Goal: Task Accomplishment & Management: Manage account settings

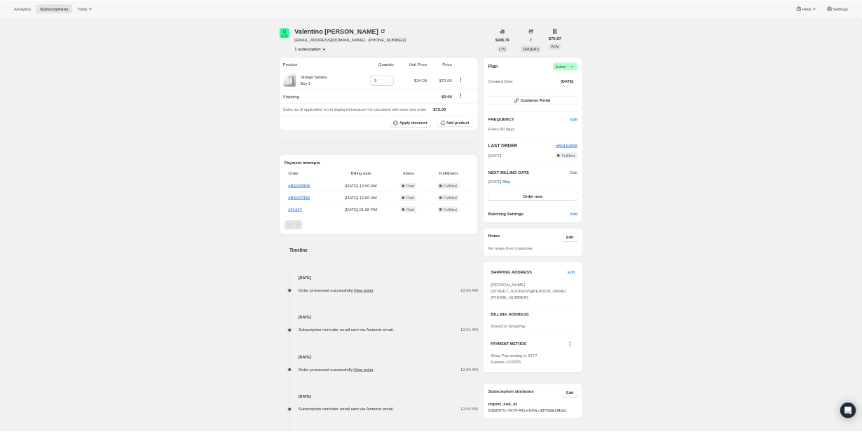
scroll to position [38, 0]
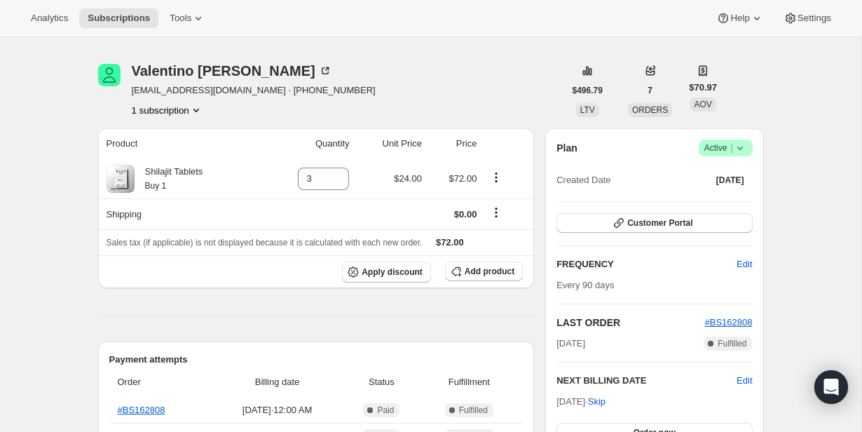
click at [741, 150] on icon at bounding box center [740, 148] width 14 height 14
click at [727, 201] on span "Cancel subscription" at bounding box center [721, 199] width 79 height 11
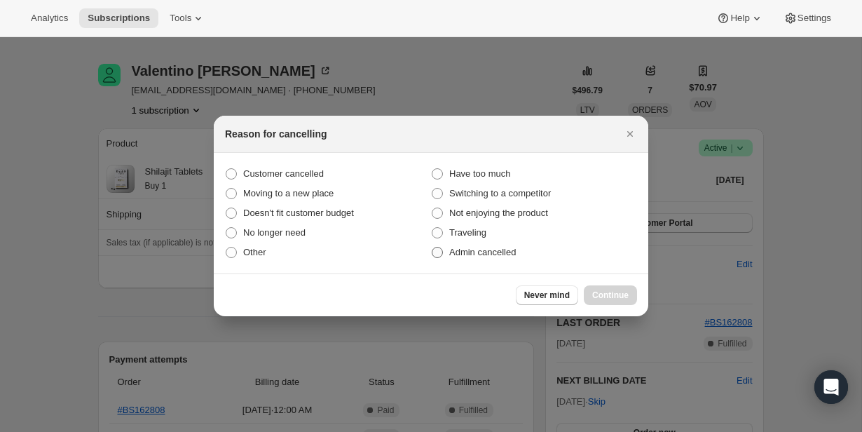
click at [513, 248] on span "Admin cancelled" at bounding box center [482, 252] width 67 height 11
click at [432, 247] on input "Admin cancelled" at bounding box center [432, 247] width 1 height 1
radio input "true"
click at [610, 290] on span "Continue" at bounding box center [610, 294] width 36 height 11
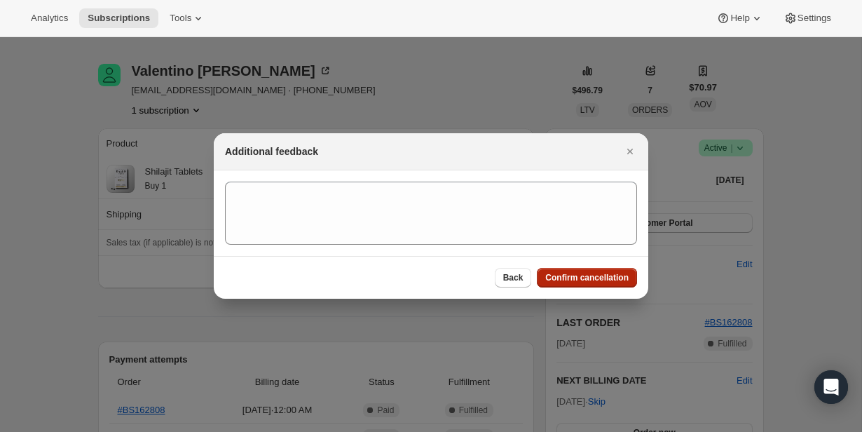
click at [601, 277] on span "Confirm cancellation" at bounding box center [586, 277] width 83 height 11
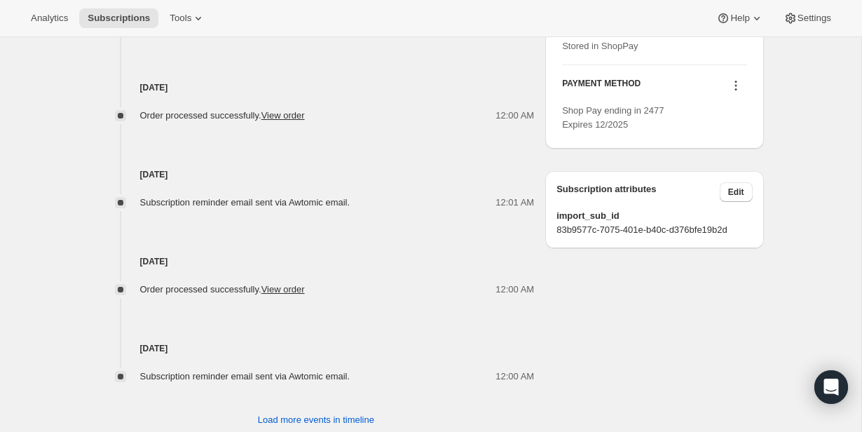
scroll to position [685, 0]
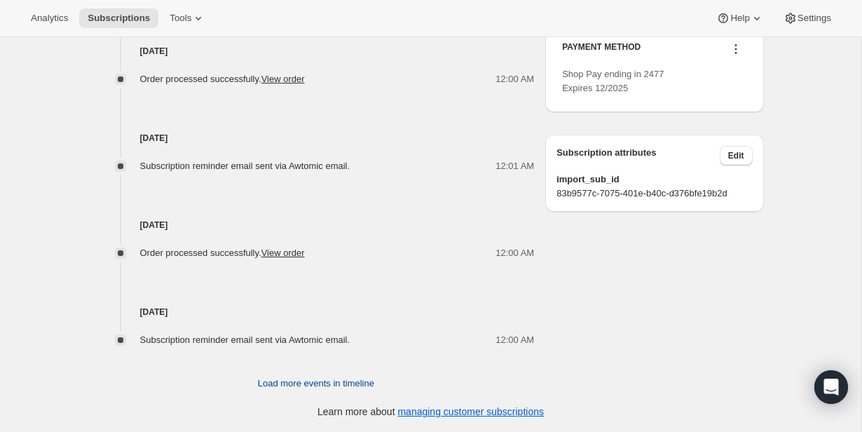
click at [361, 382] on span "Load more events in timeline" at bounding box center [316, 383] width 116 height 14
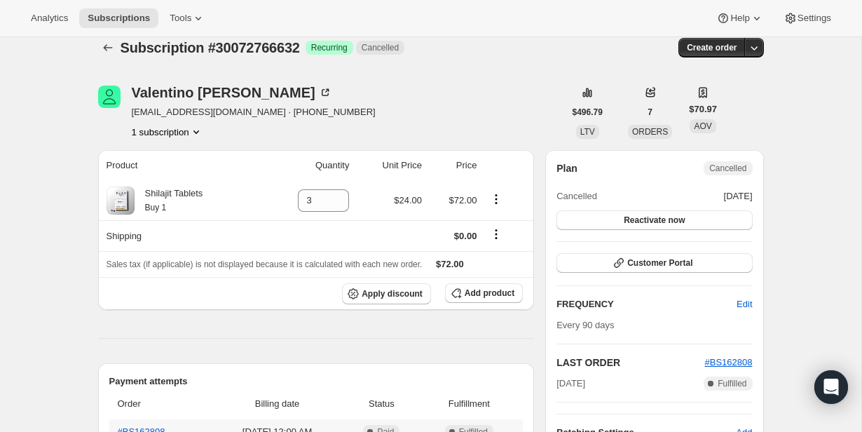
scroll to position [0, 0]
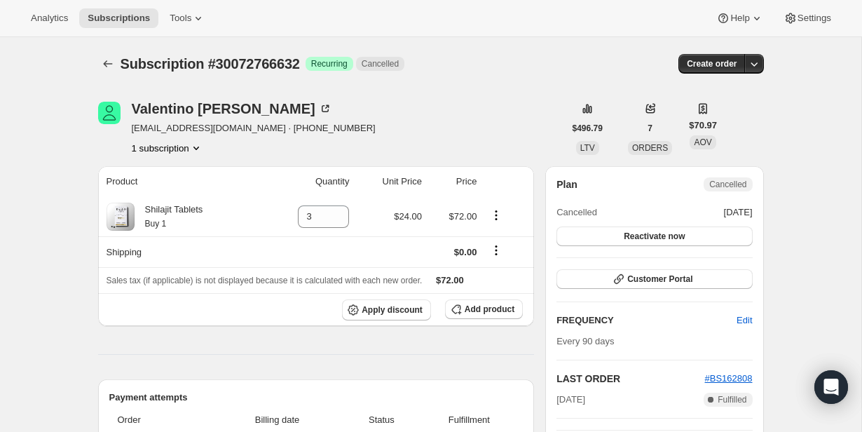
click at [171, 148] on button "1 subscription" at bounding box center [167, 148] width 71 height 14
click at [238, 144] on div "1 subscription" at bounding box center [254, 148] width 244 height 14
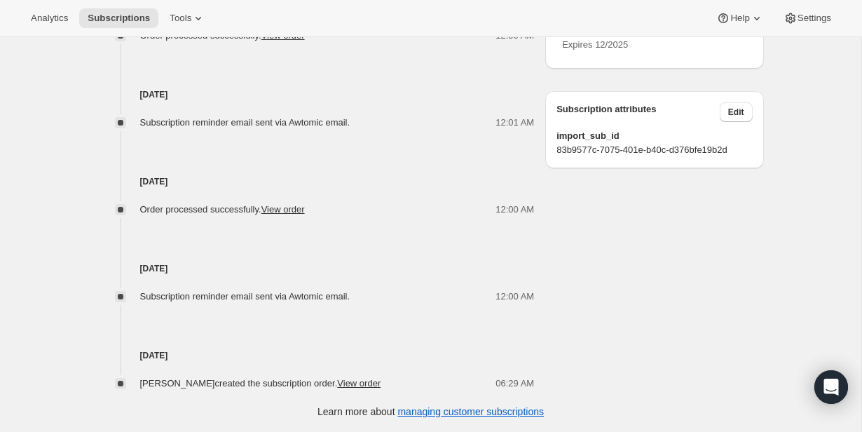
scroll to position [718, 0]
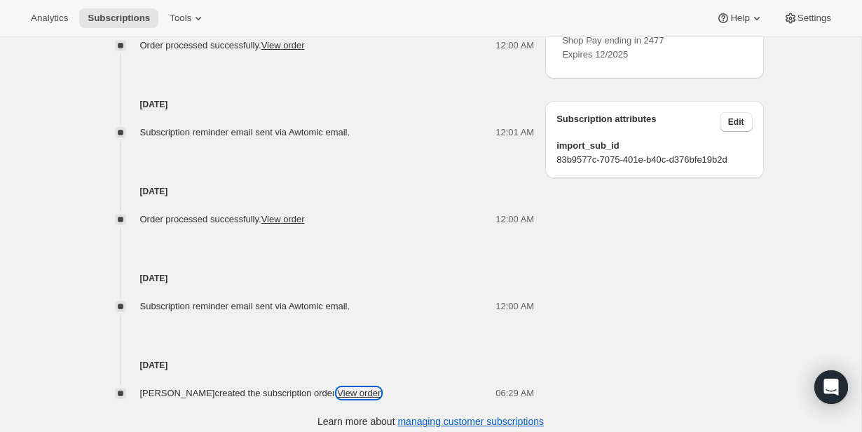
click at [377, 395] on link "View order" at bounding box center [358, 392] width 43 height 11
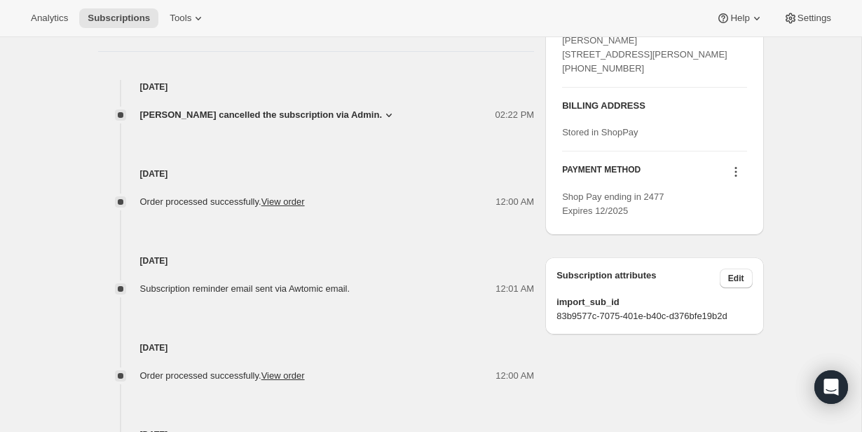
scroll to position [560, 0]
